Goal: Navigation & Orientation: Find specific page/section

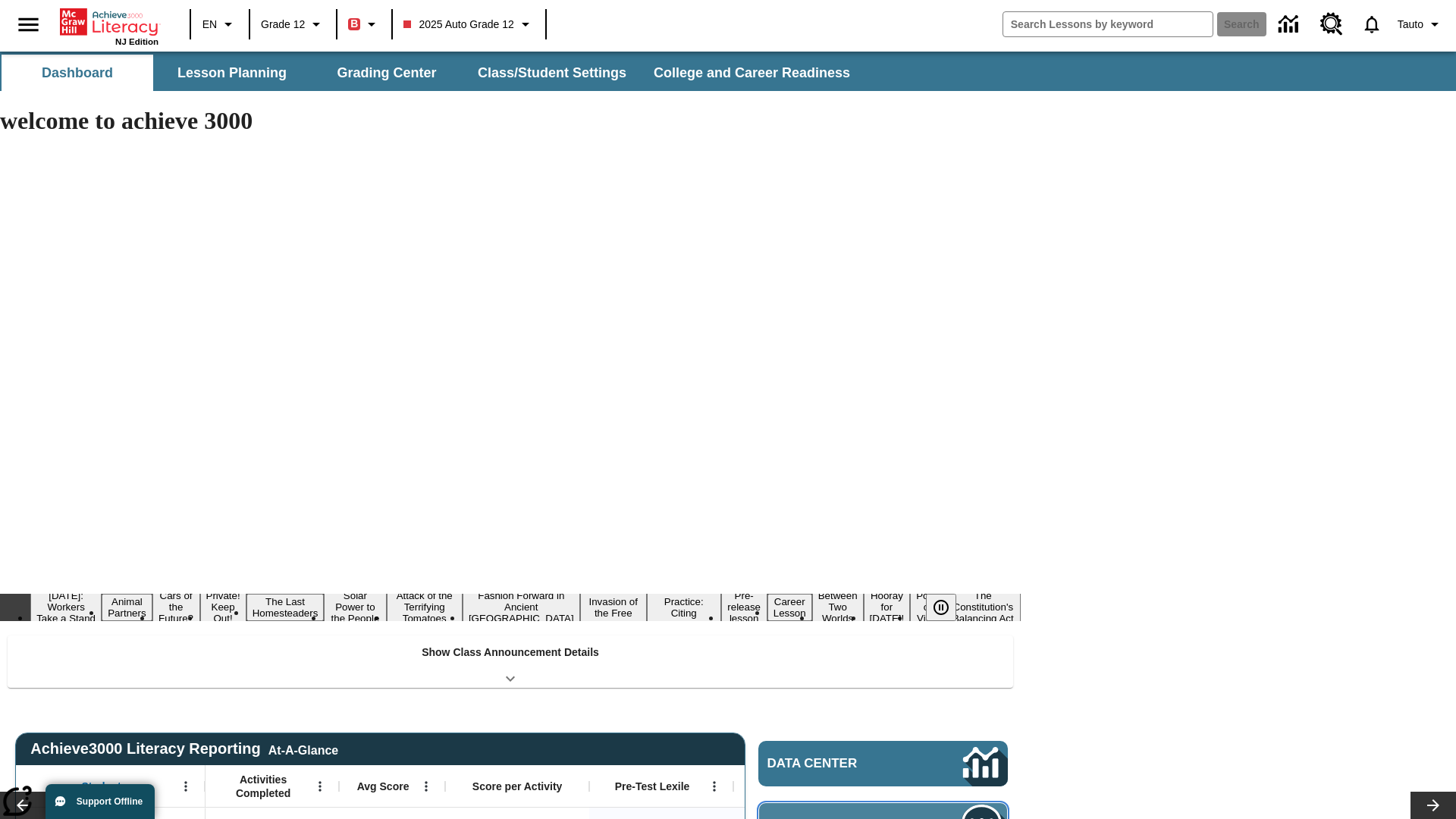
click at [883, 819] on span "Message Center" at bounding box center [842, 826] width 148 height 15
